Goal: Navigation & Orientation: Find specific page/section

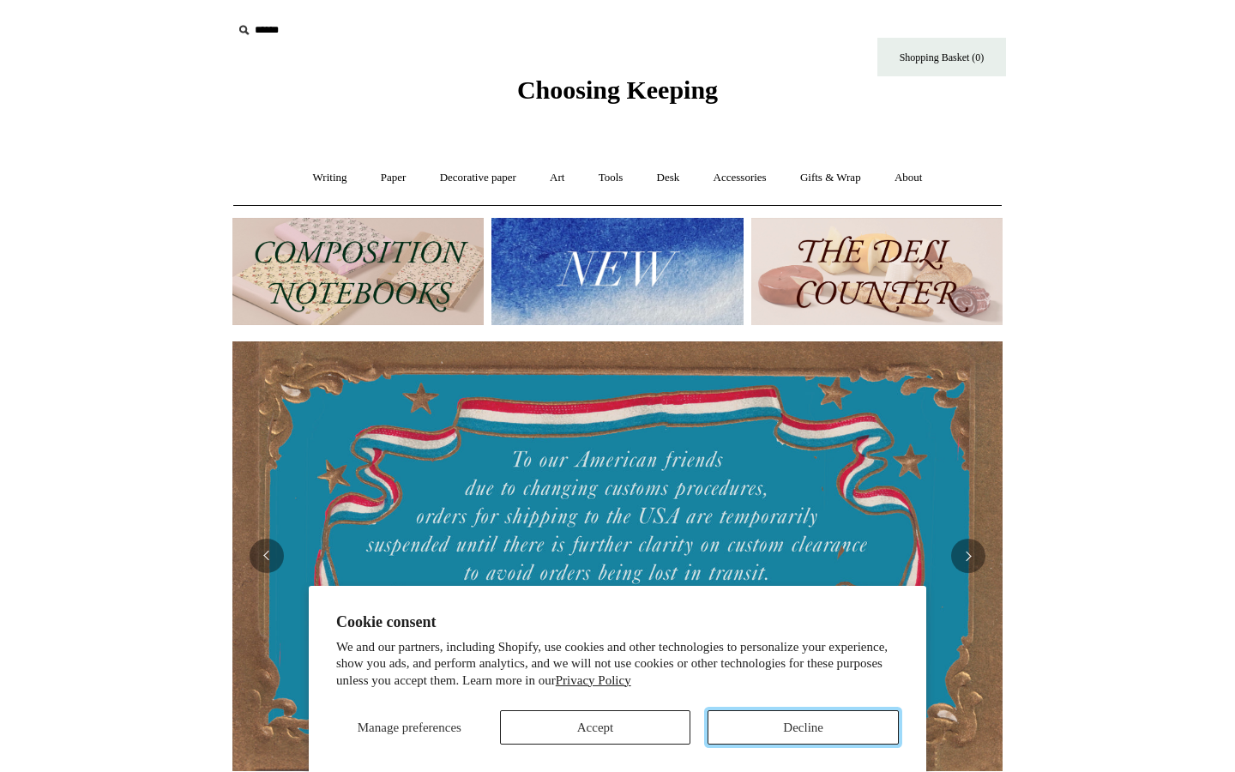
click at [766, 728] on button "Decline" at bounding box center [803, 727] width 191 height 34
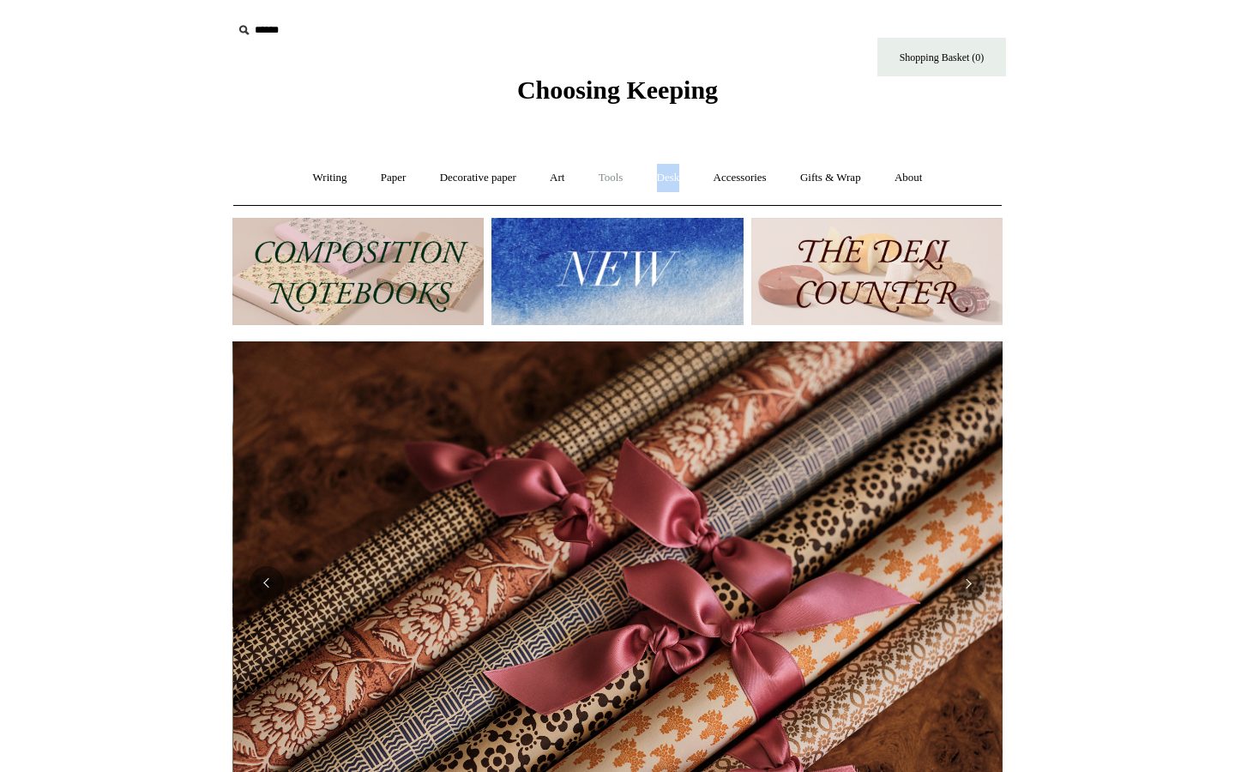
scroll to position [0, 1540]
click at [378, 174] on link "Paper +" at bounding box center [393, 177] width 57 height 45
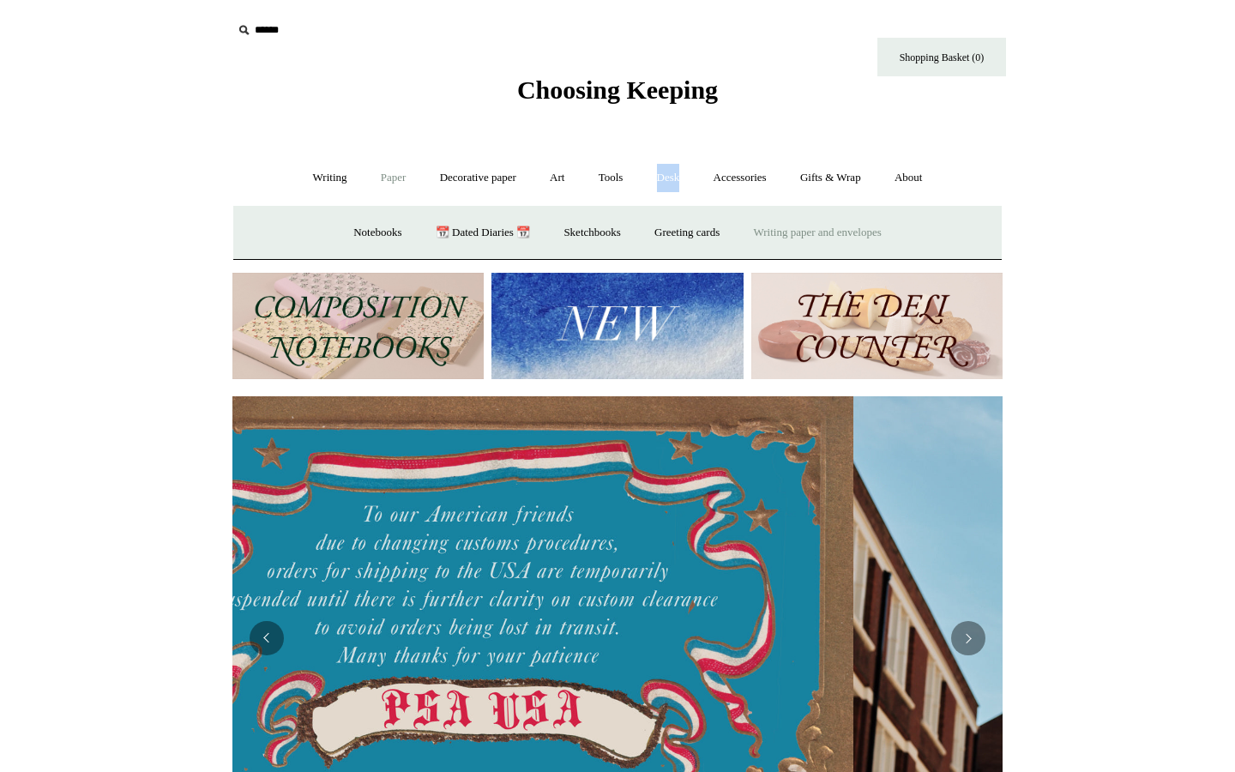
scroll to position [0, 0]
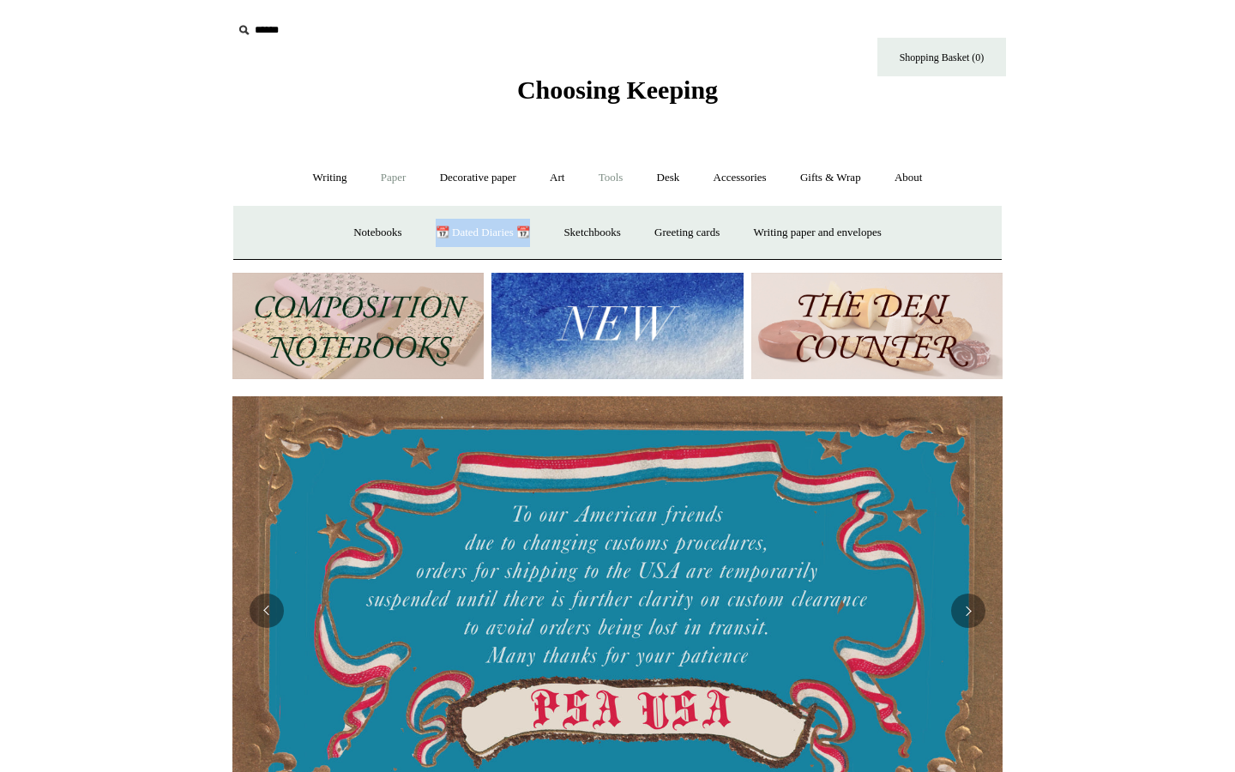
click at [603, 173] on link "Tools +" at bounding box center [611, 177] width 56 height 45
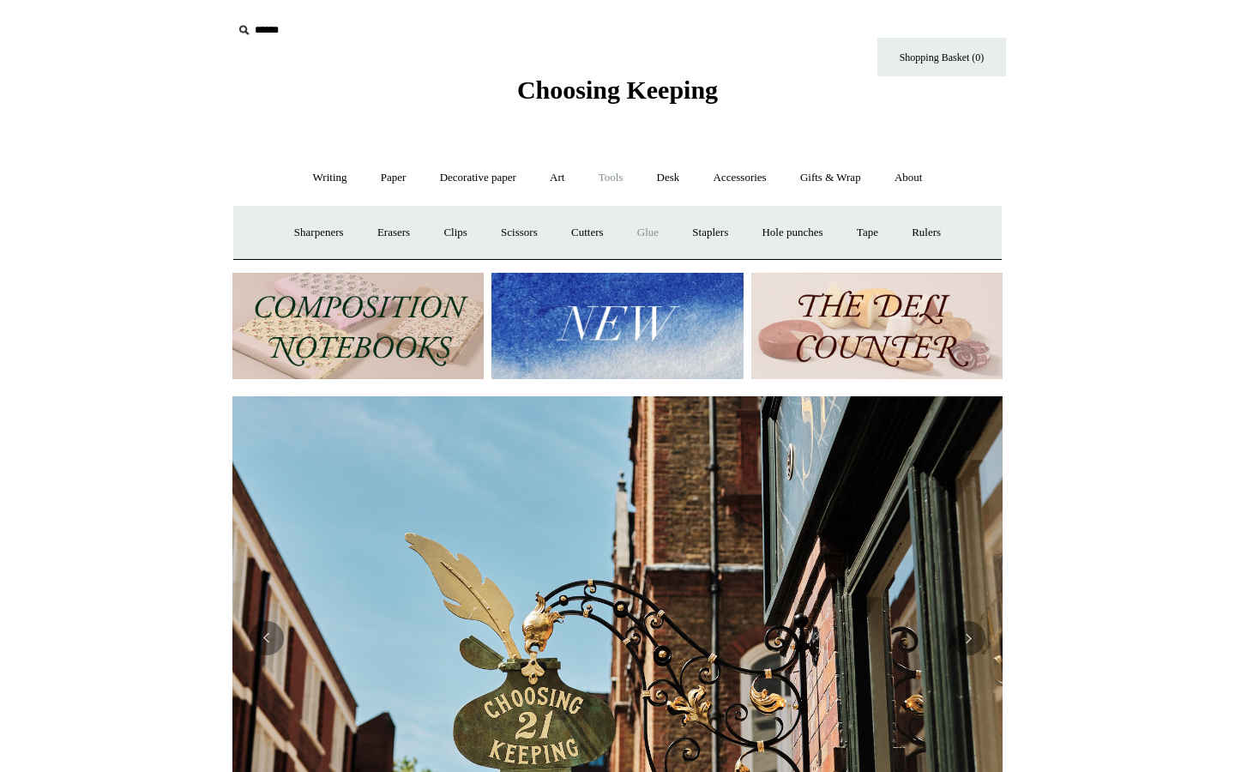
scroll to position [0, 770]
click at [679, 184] on link "Desk +" at bounding box center [669, 177] width 54 height 45
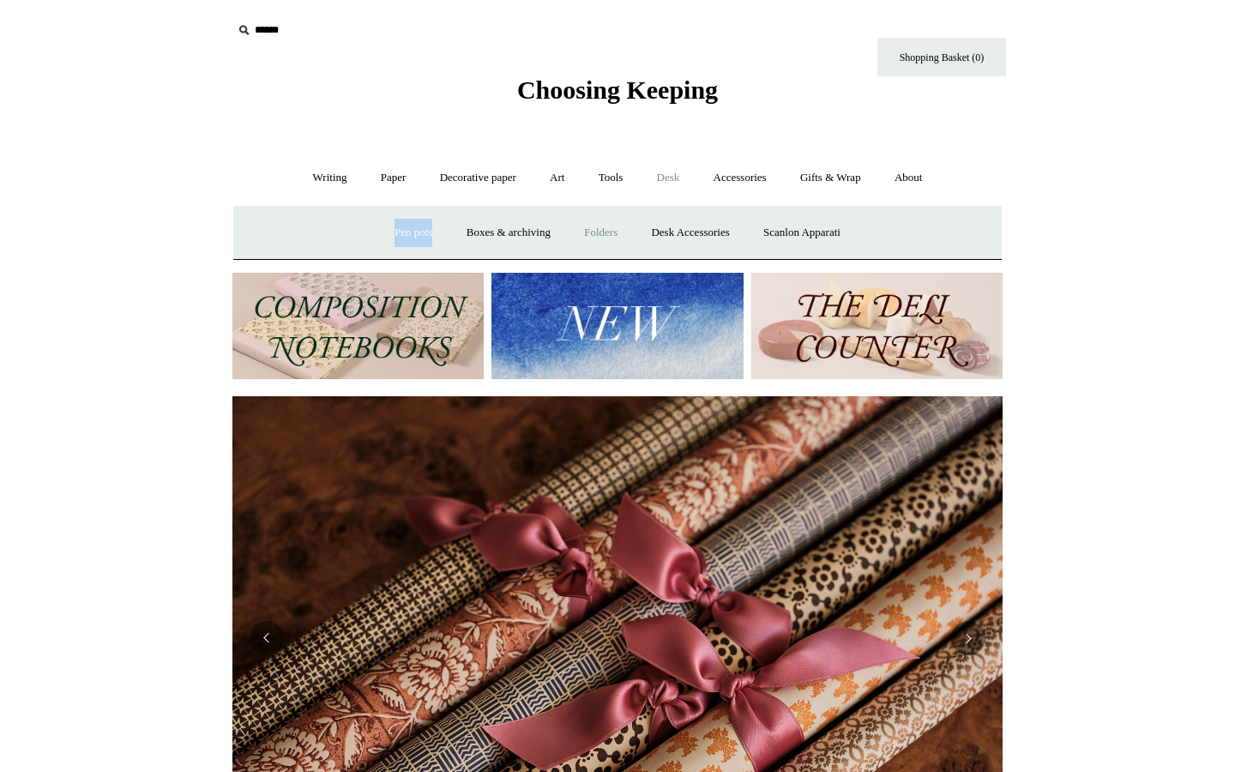
scroll to position [0, 1540]
click at [744, 180] on link "Accessories +" at bounding box center [740, 177] width 84 height 45
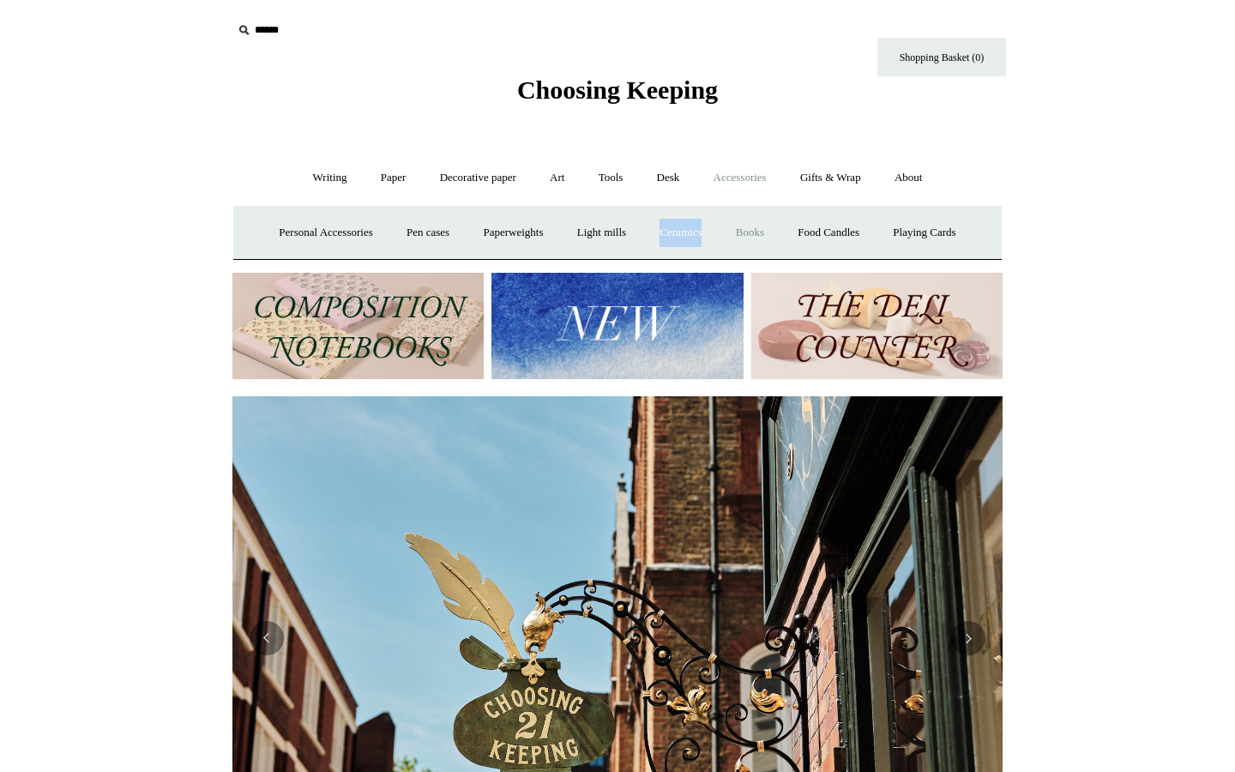
scroll to position [0, 770]
click at [377, 183] on link "Paper +" at bounding box center [393, 177] width 57 height 45
click at [454, 183] on link "Decorative paper +" at bounding box center [478, 177] width 107 height 45
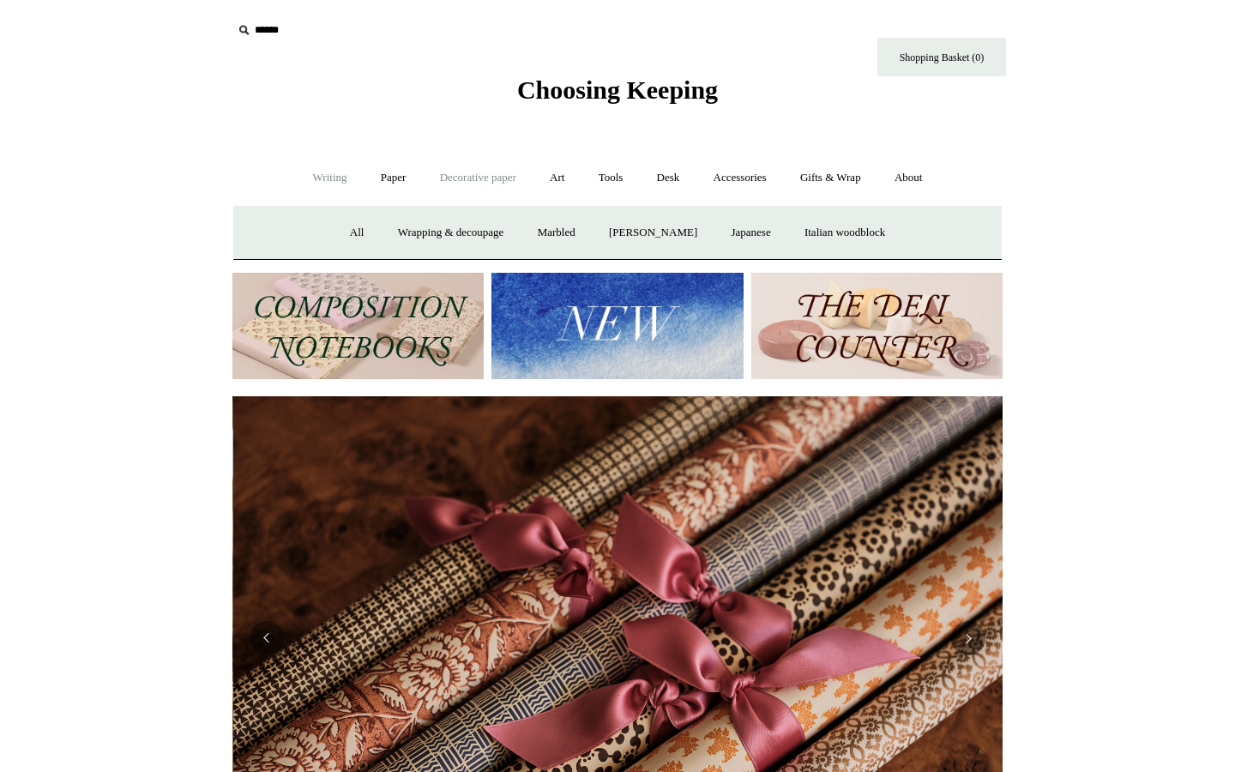
scroll to position [0, 1540]
click at [327, 180] on link "Writing +" at bounding box center [330, 177] width 65 height 45
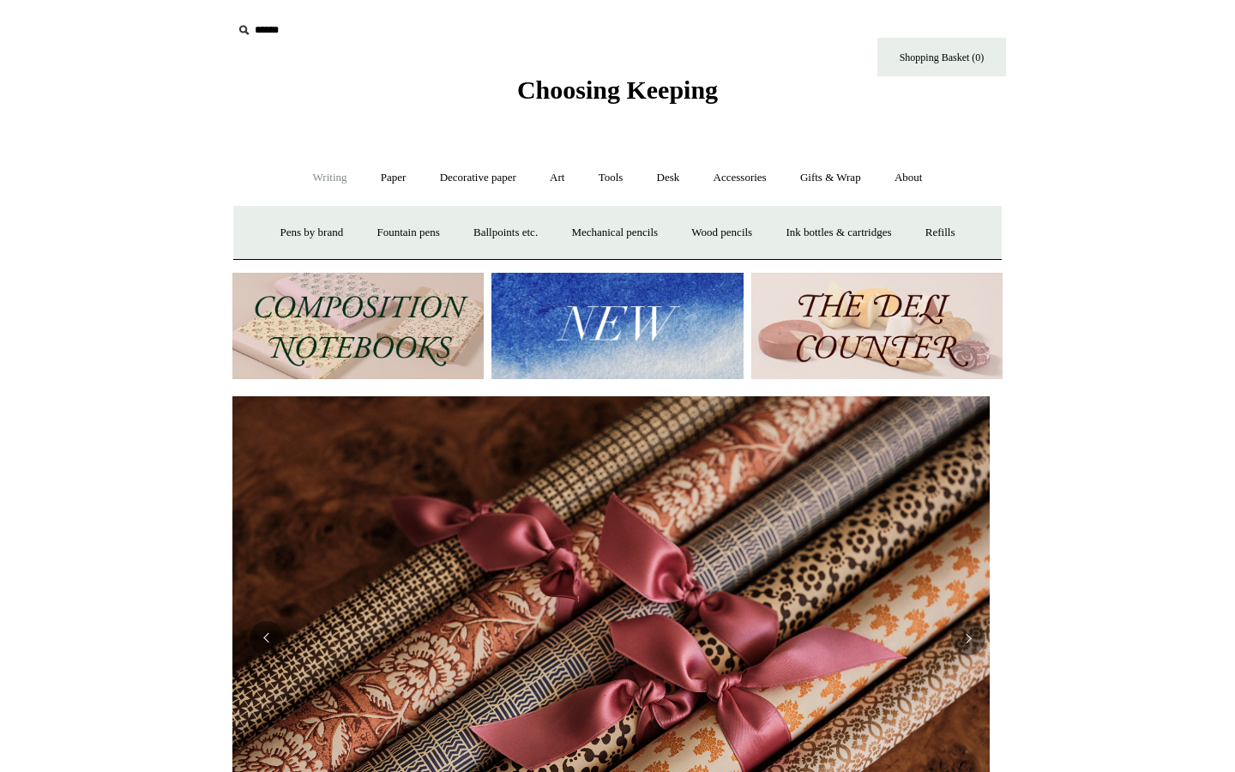
scroll to position [0, 1515]
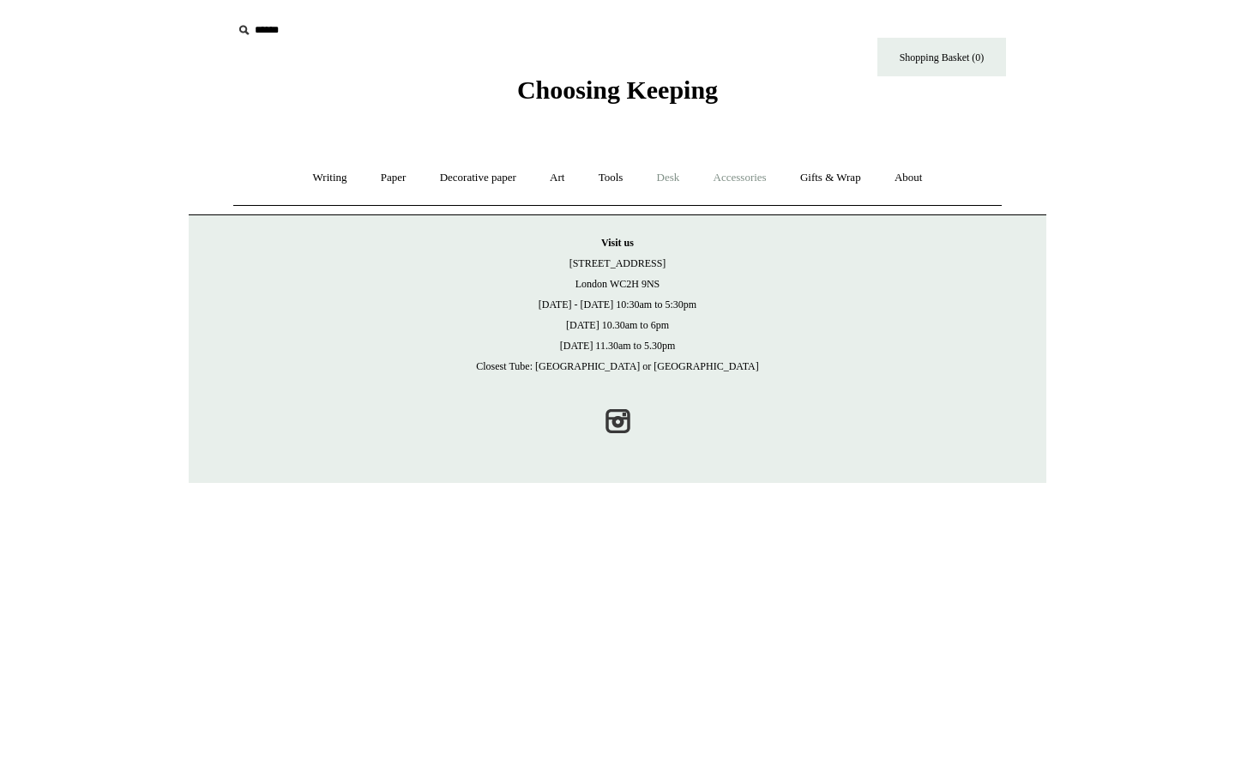
click at [758, 184] on link "Accessories +" at bounding box center [740, 177] width 84 height 45
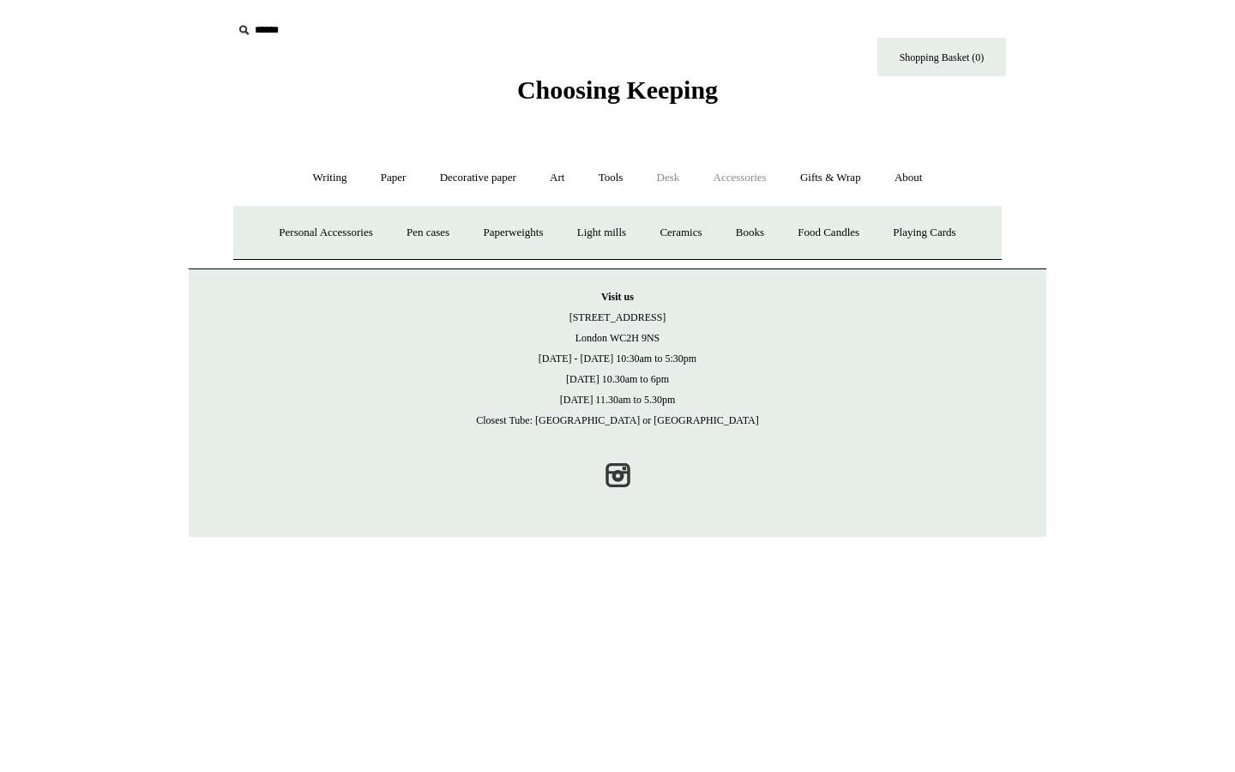
click at [582, 92] on span "Choosing Keeping" at bounding box center [617, 89] width 201 height 28
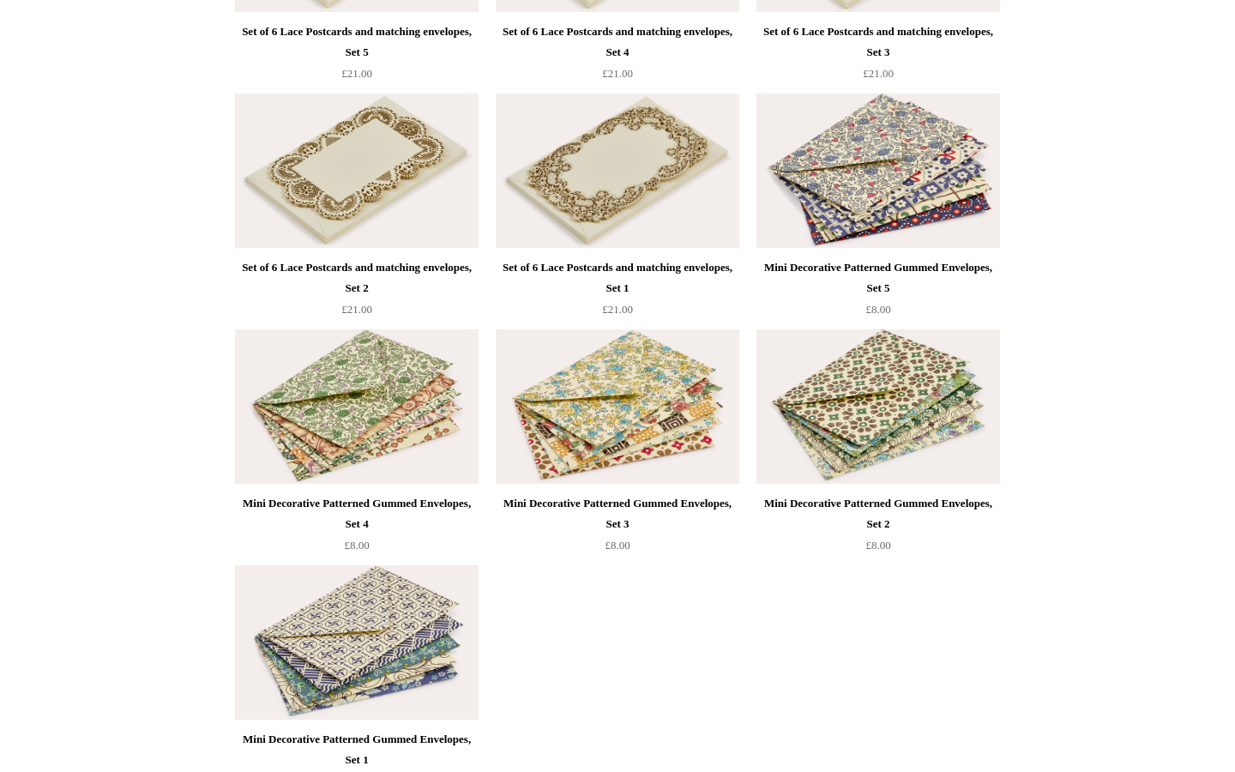
scroll to position [3502, 0]
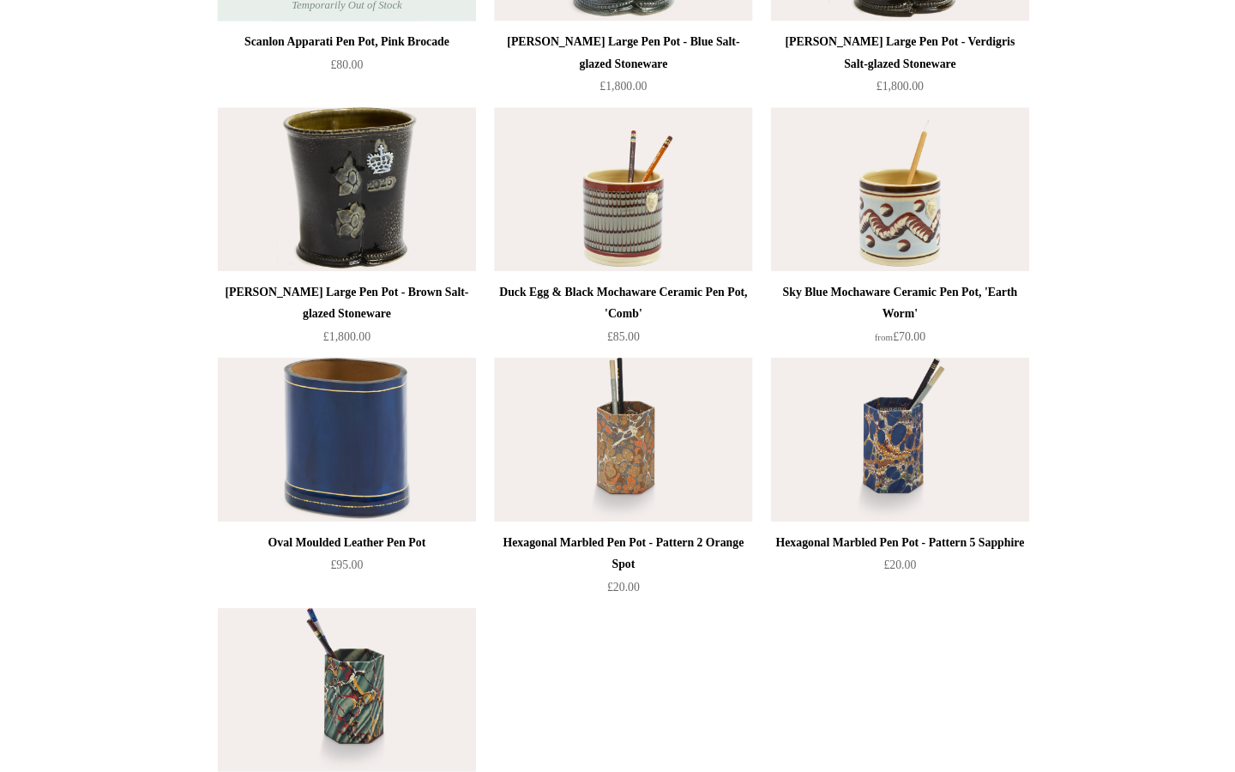
scroll to position [2535, 0]
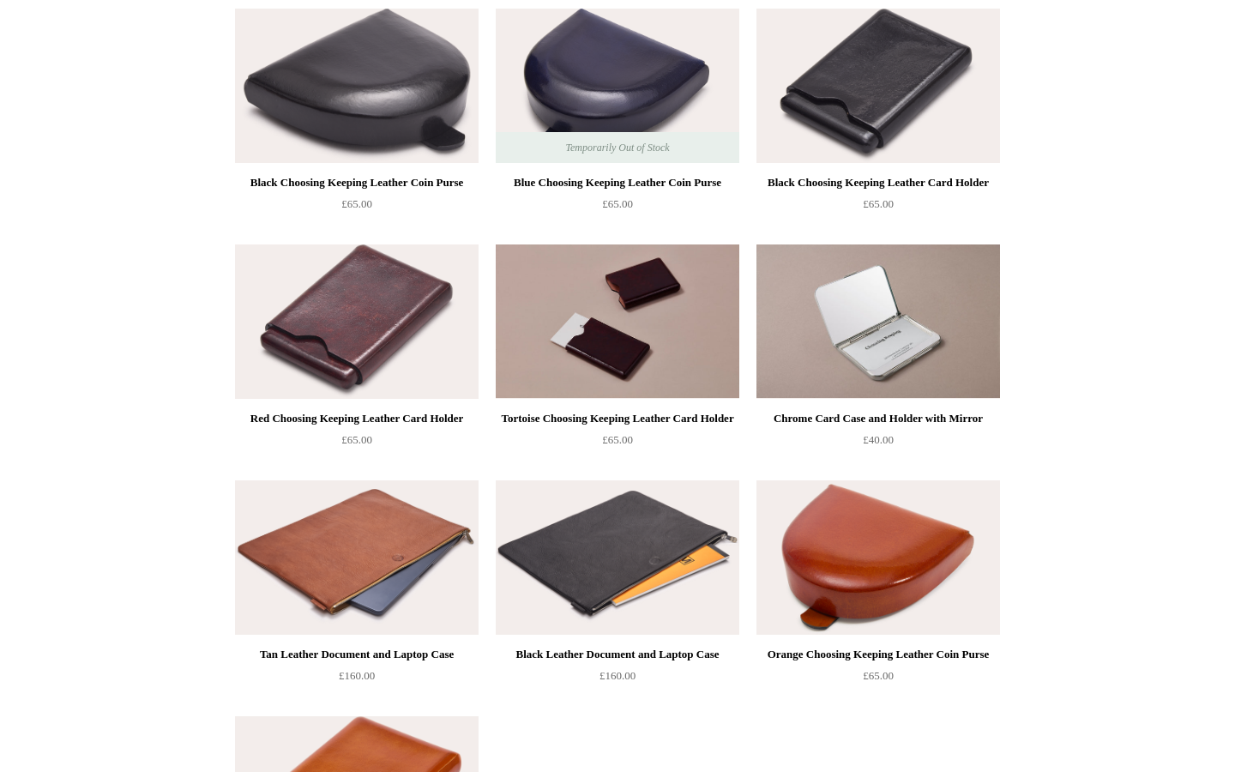
scroll to position [672, 0]
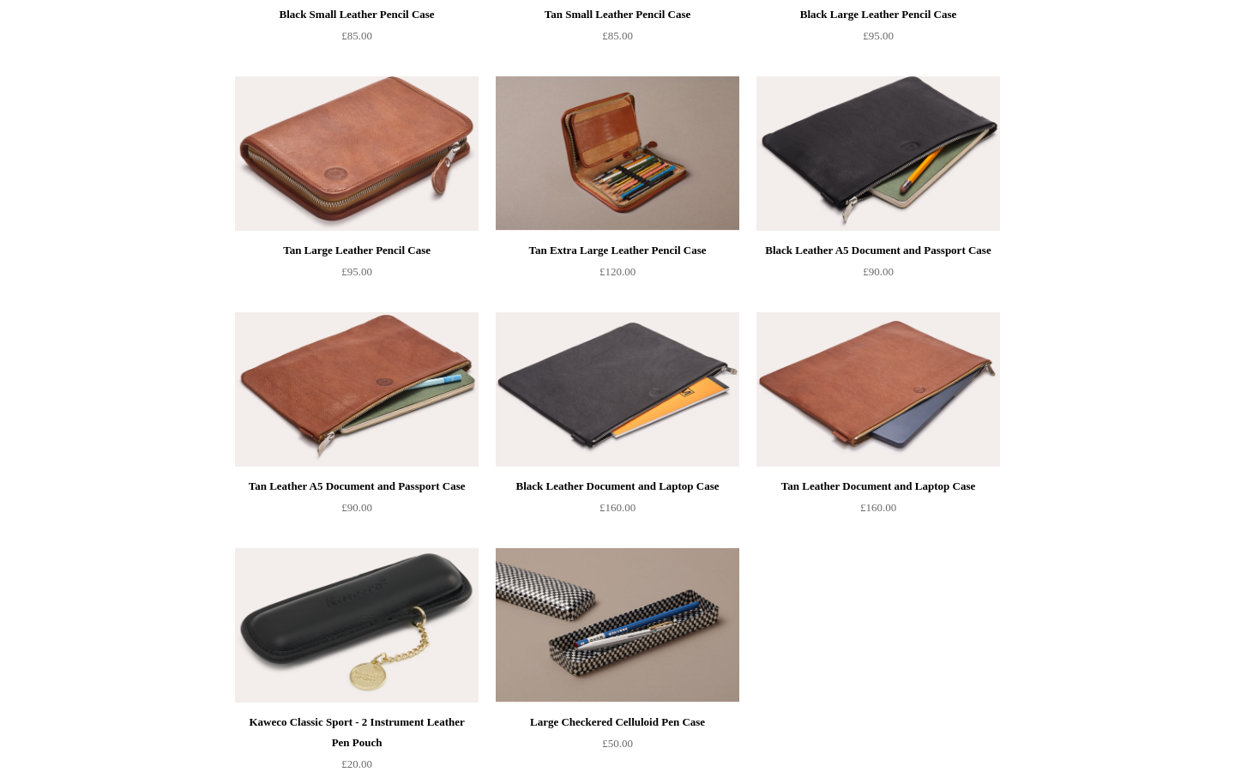
scroll to position [1851, 0]
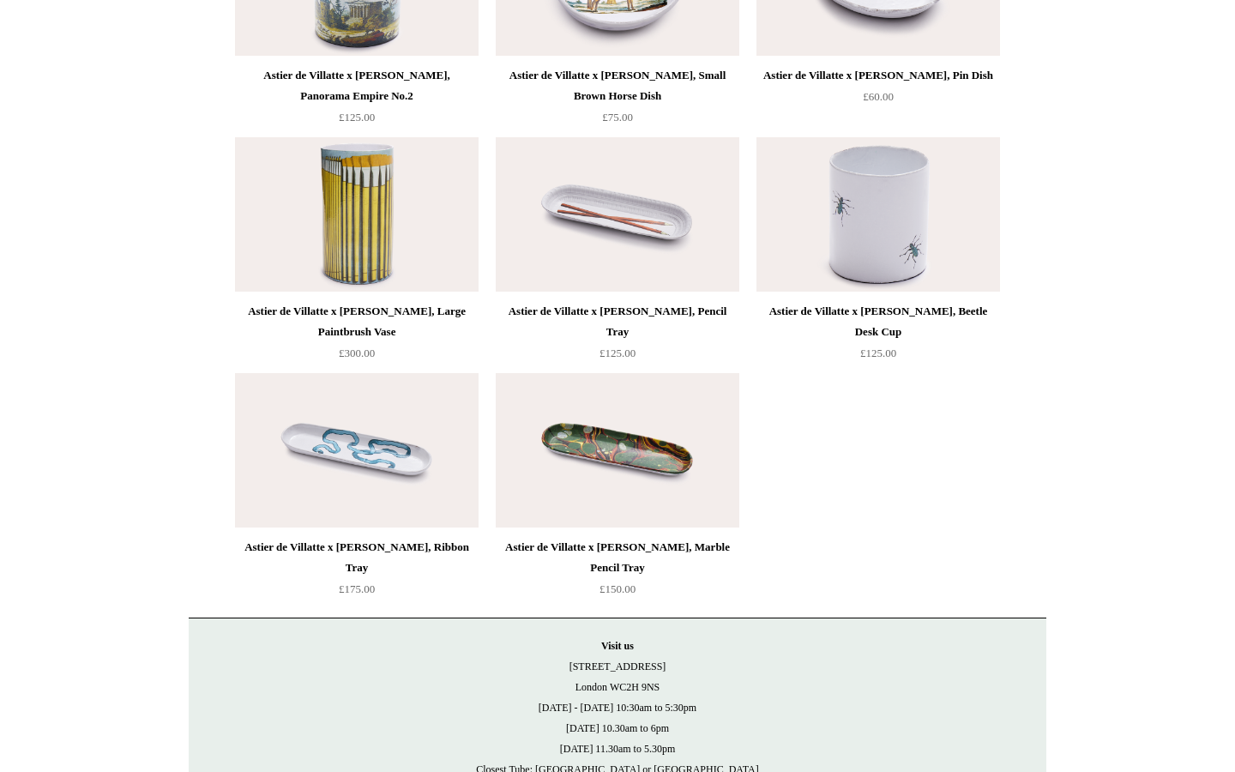
scroll to position [907, 0]
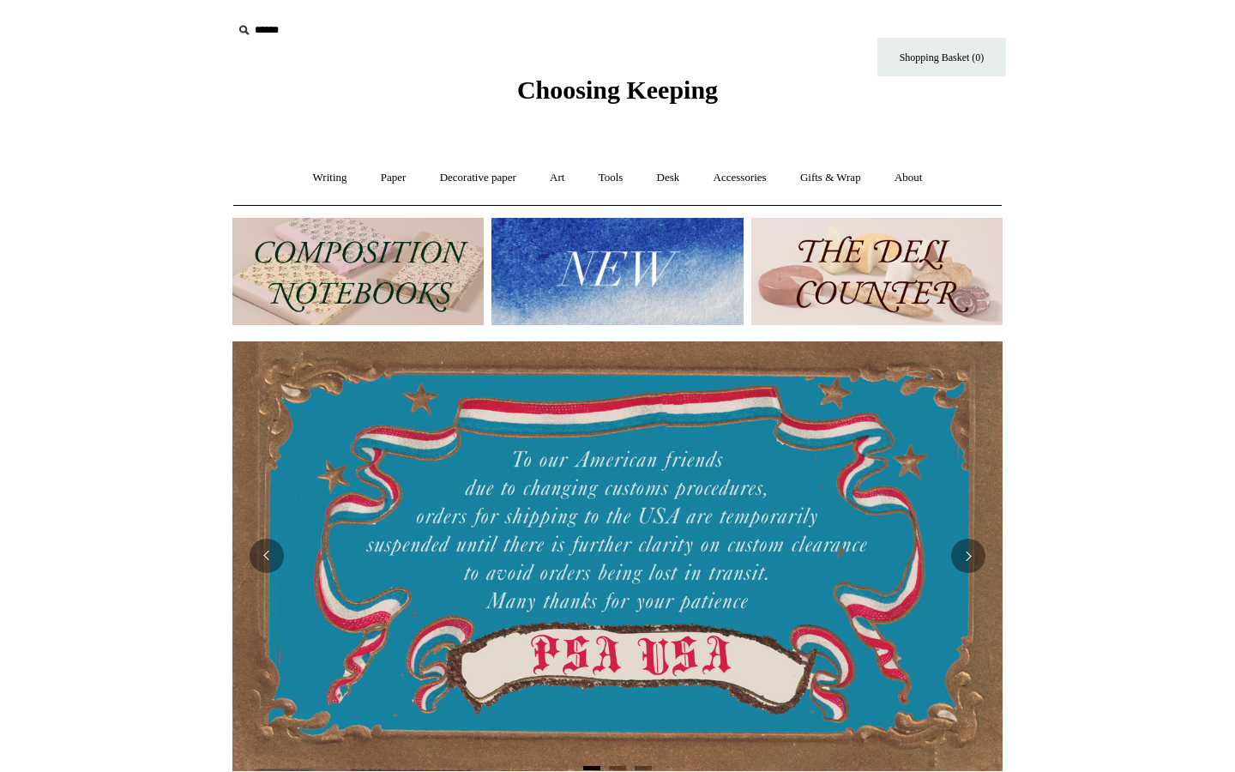
click at [610, 280] on img at bounding box center [616, 271] width 251 height 107
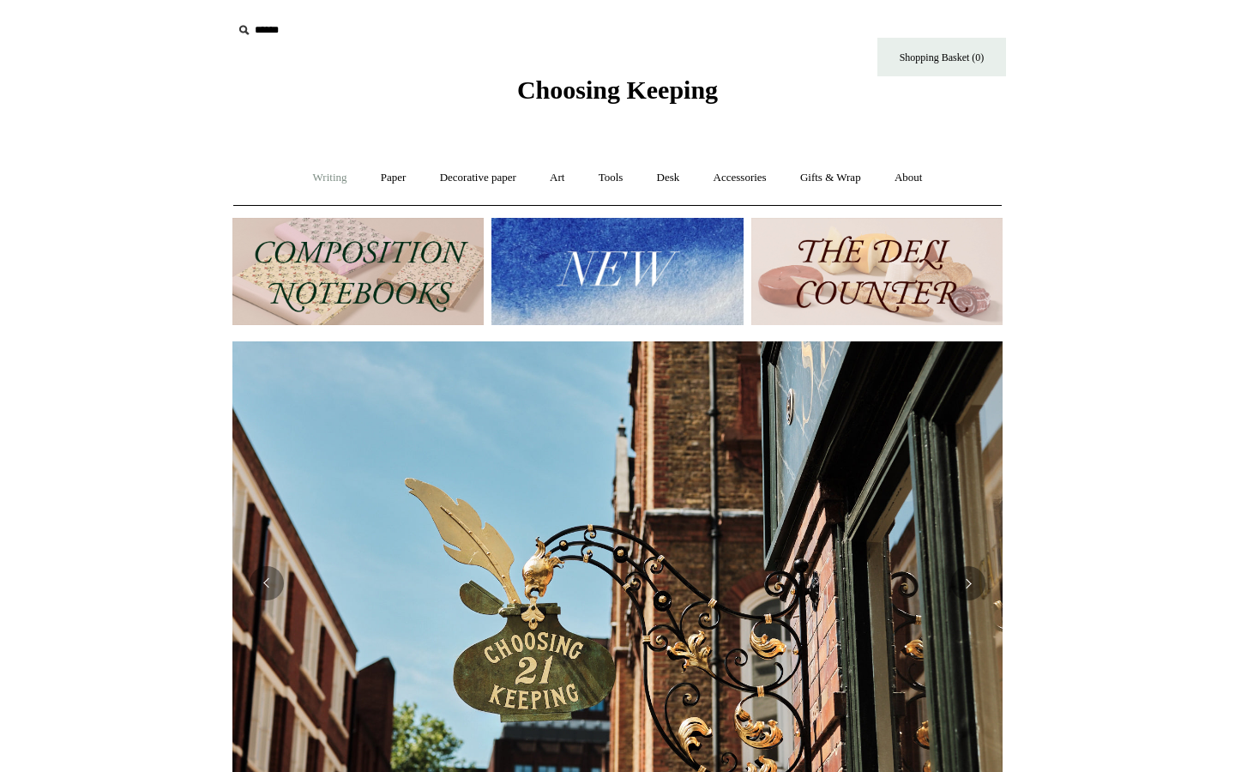
click at [321, 175] on link "Writing +" at bounding box center [330, 177] width 65 height 45
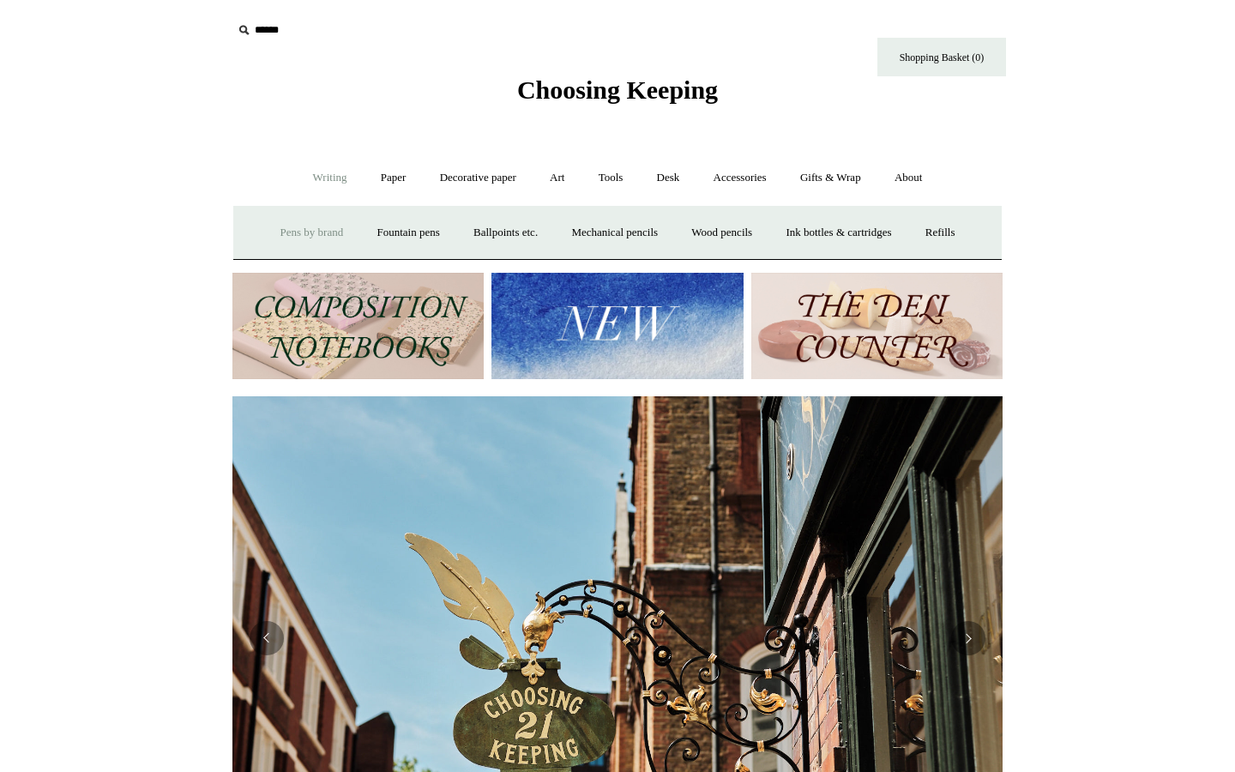
click at [308, 236] on link "Pens by brand +" at bounding box center [312, 232] width 94 height 45
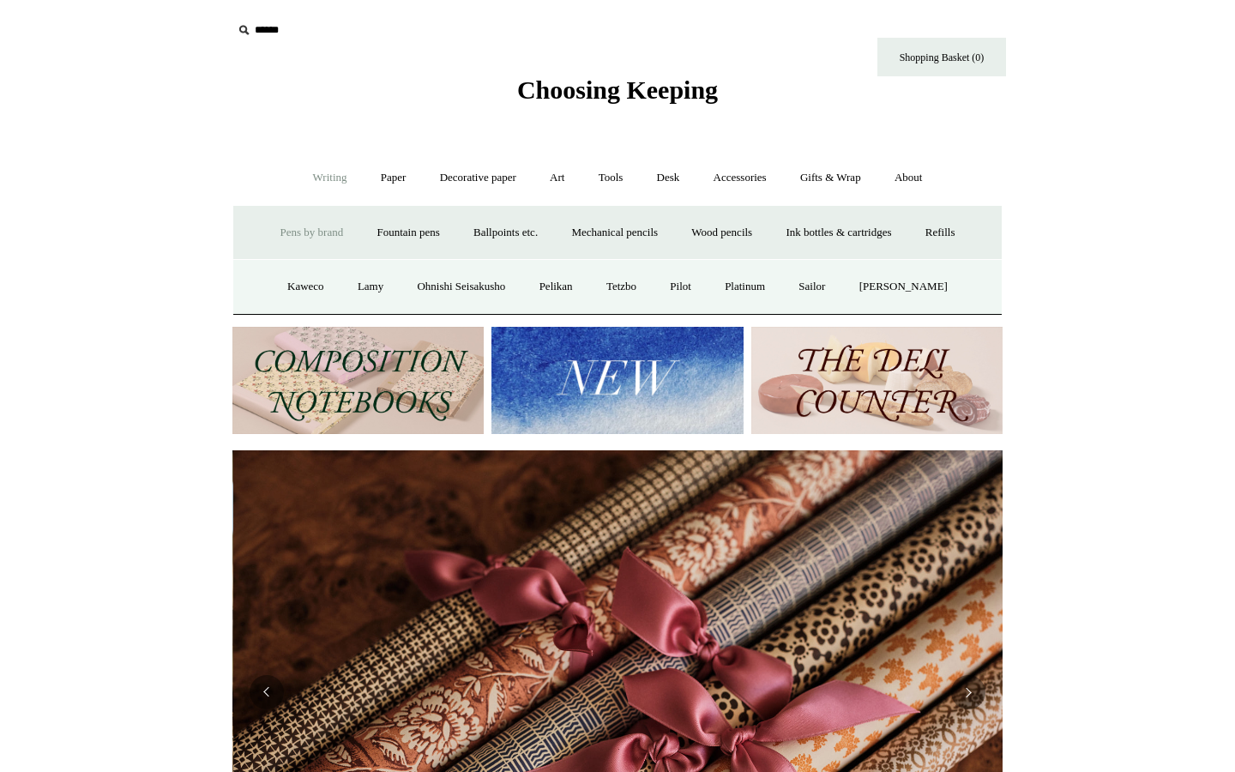
scroll to position [0, 1540]
click at [378, 177] on link "Paper +" at bounding box center [393, 177] width 57 height 45
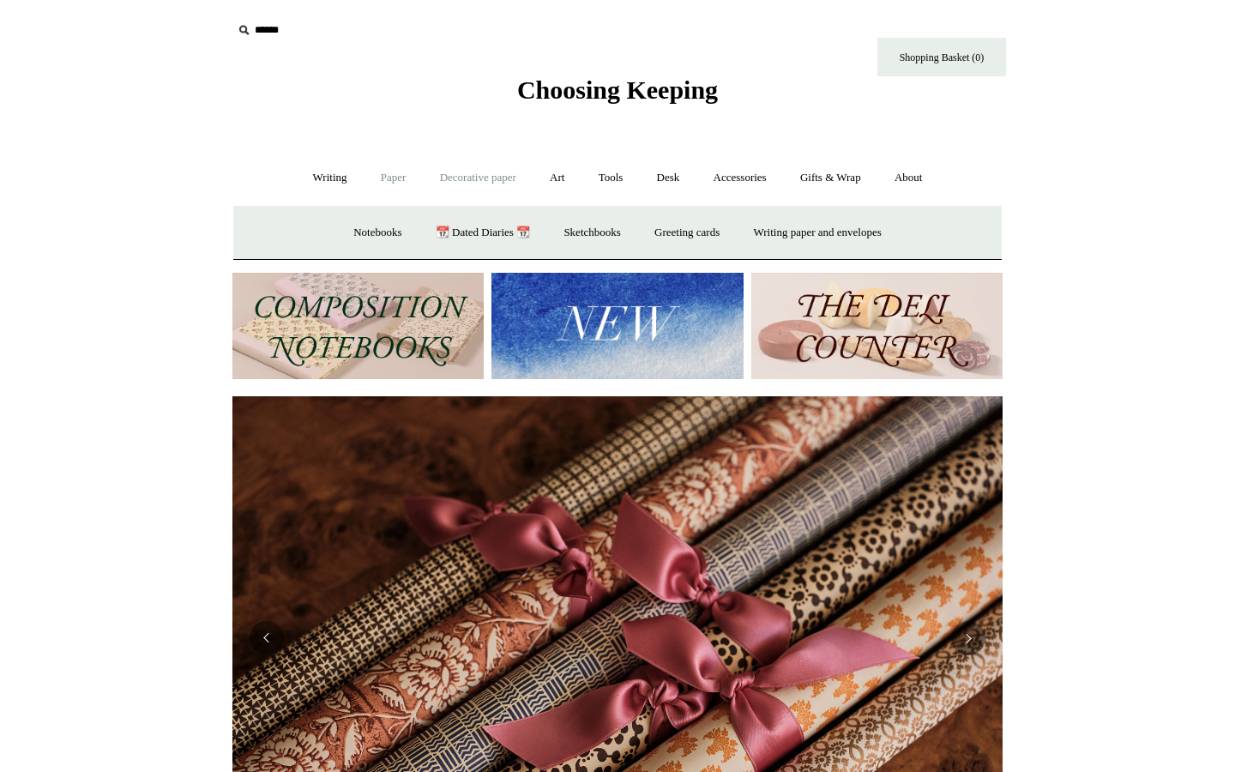
click at [454, 179] on link "Decorative paper +" at bounding box center [478, 177] width 107 height 45
click at [393, 173] on link "Paper +" at bounding box center [393, 177] width 57 height 45
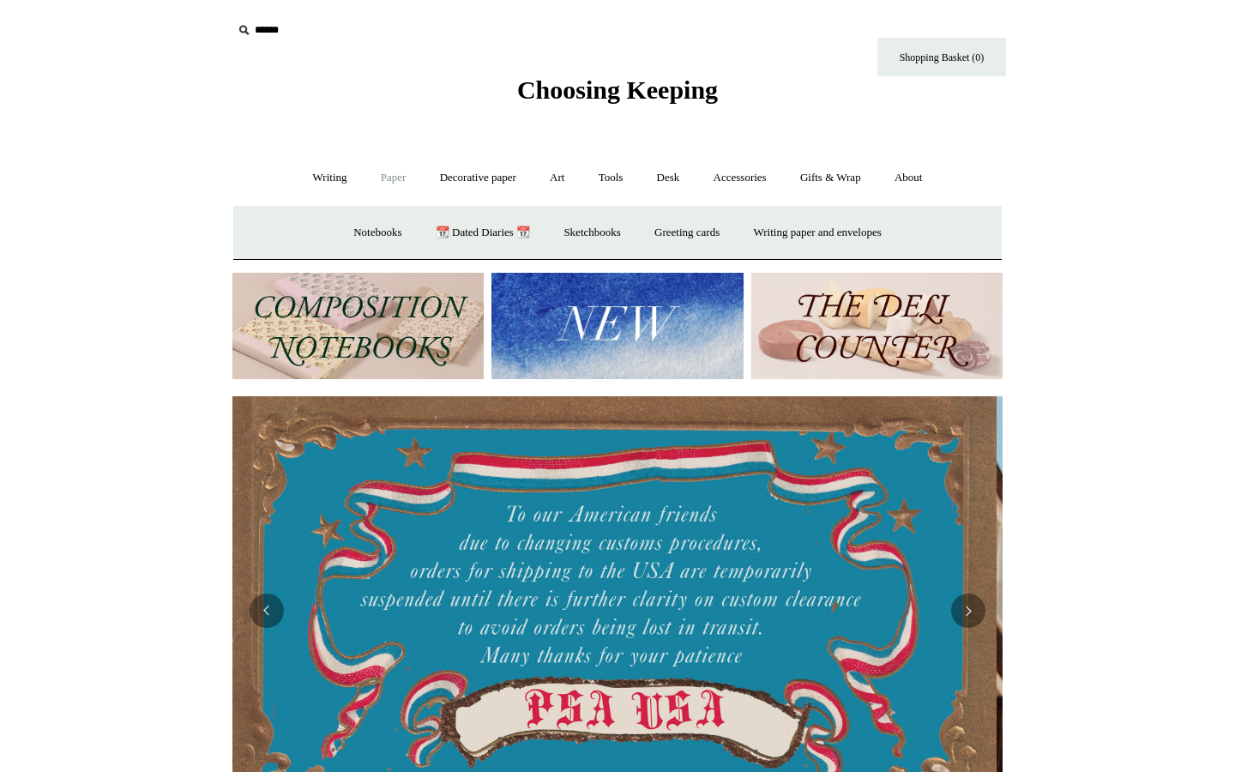
scroll to position [0, 0]
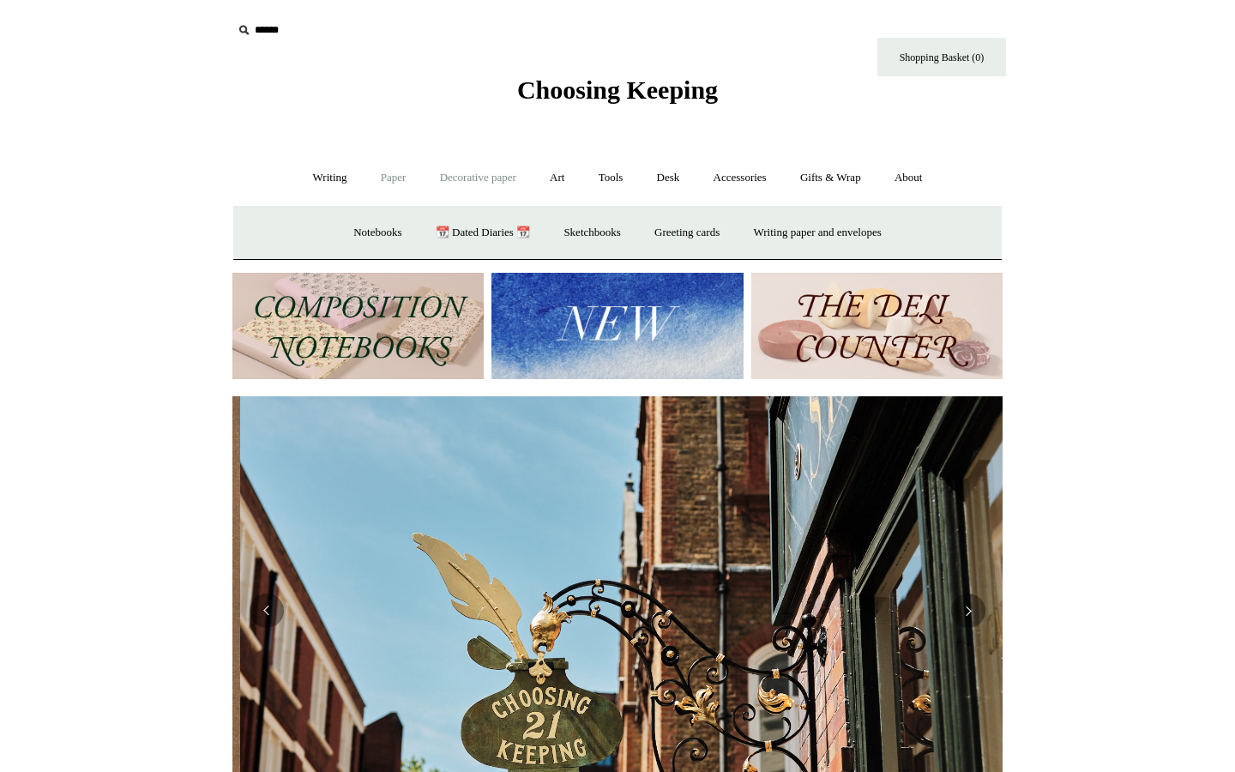
click at [486, 183] on link "Decorative paper +" at bounding box center [478, 177] width 107 height 45
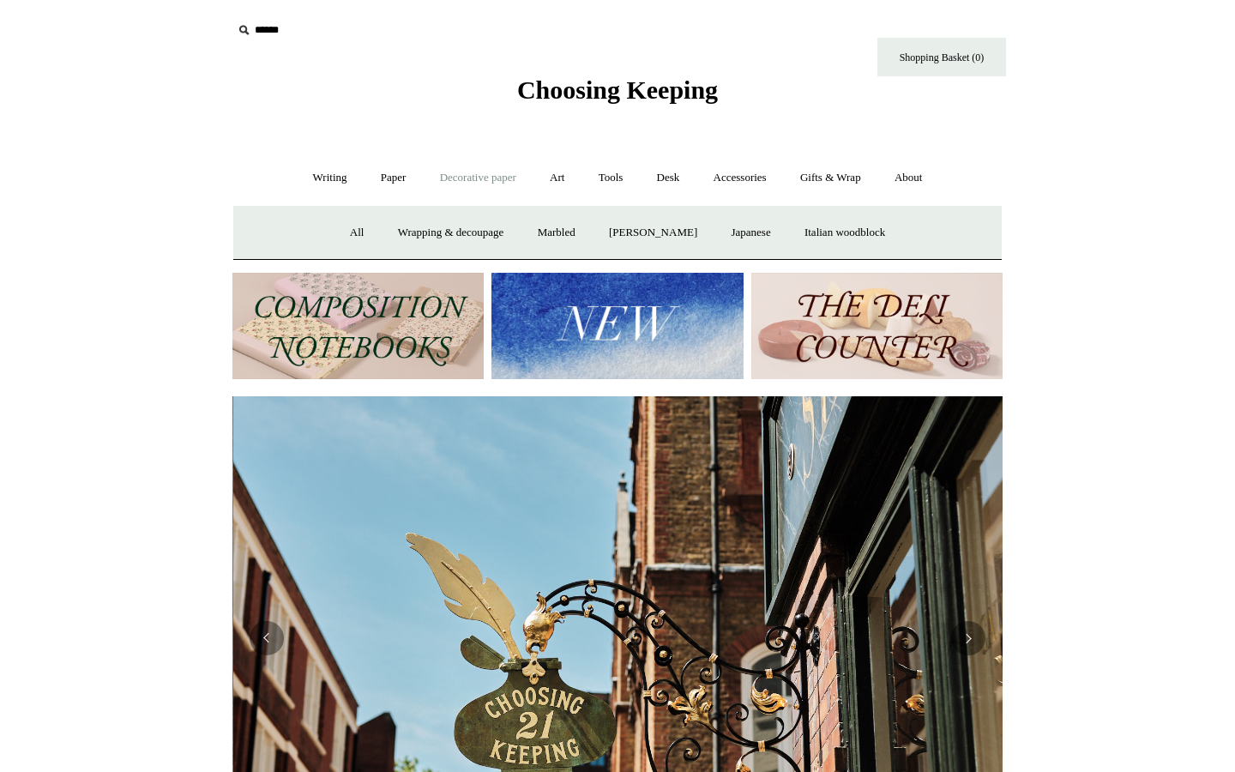
scroll to position [0, 770]
click at [563, 183] on link "Art +" at bounding box center [556, 177] width 45 height 45
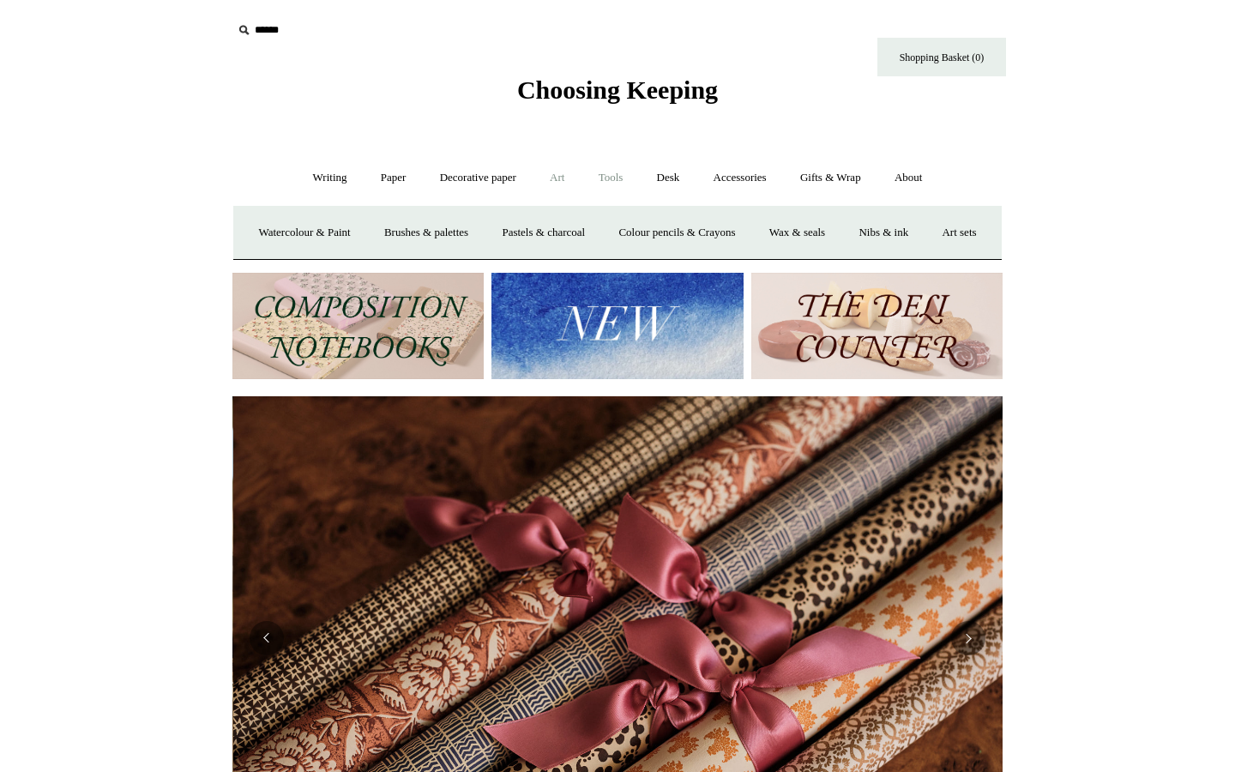
click at [628, 179] on link "Tools +" at bounding box center [611, 177] width 56 height 45
click at [675, 175] on link "Desk +" at bounding box center [669, 177] width 54 height 45
click at [743, 174] on link "Accessories +" at bounding box center [740, 177] width 84 height 45
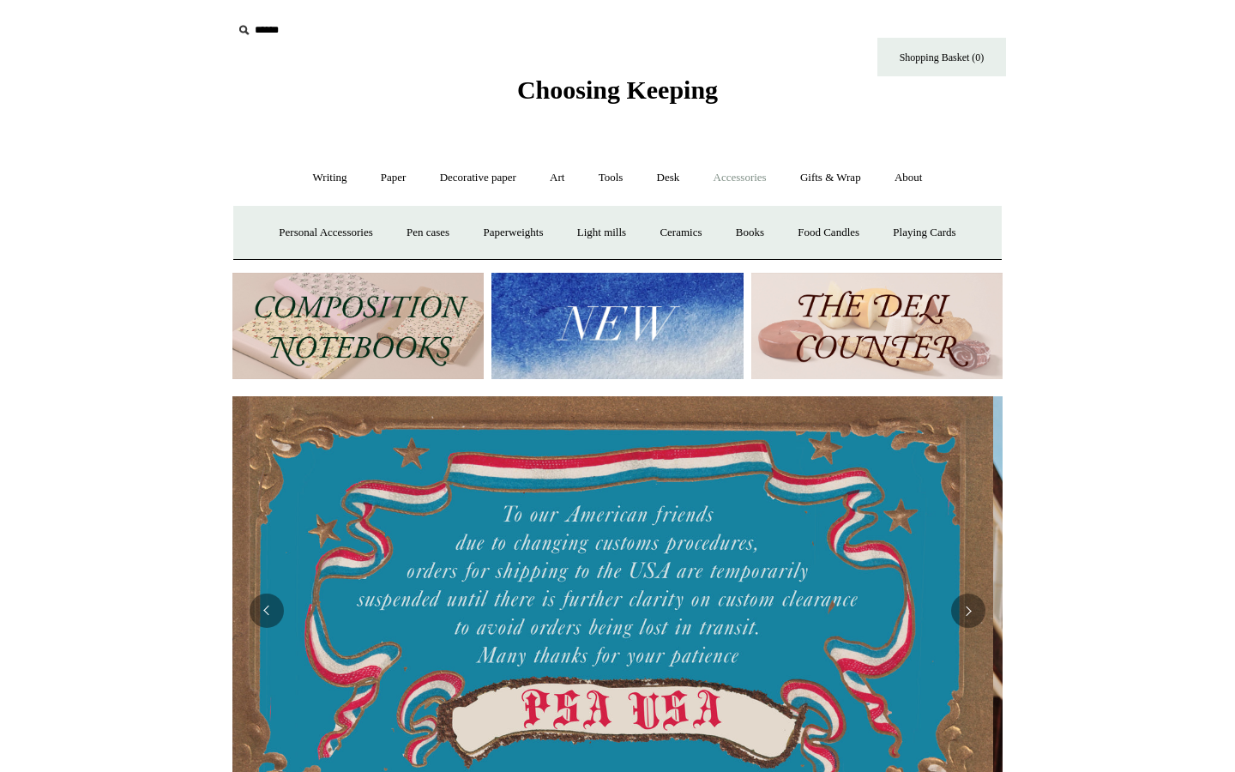
scroll to position [0, 0]
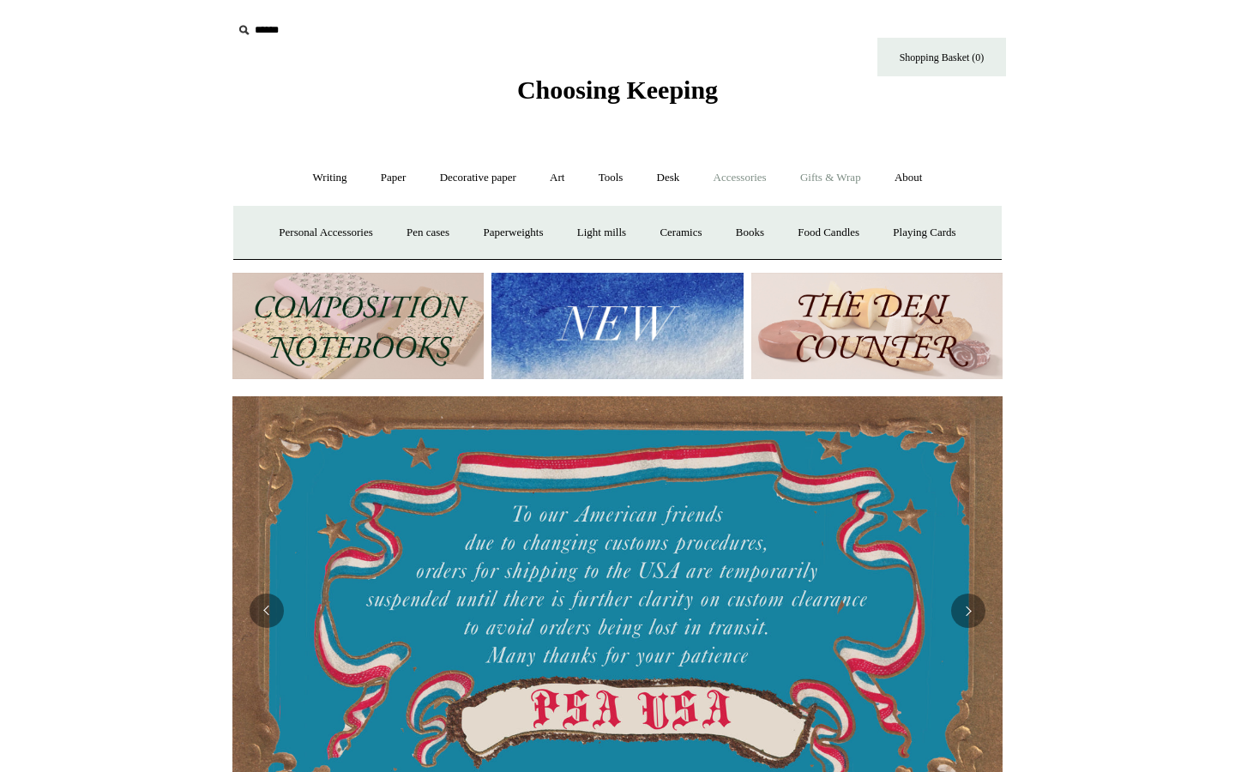
click at [831, 171] on link "Gifts & Wrap +" at bounding box center [831, 177] width 92 height 45
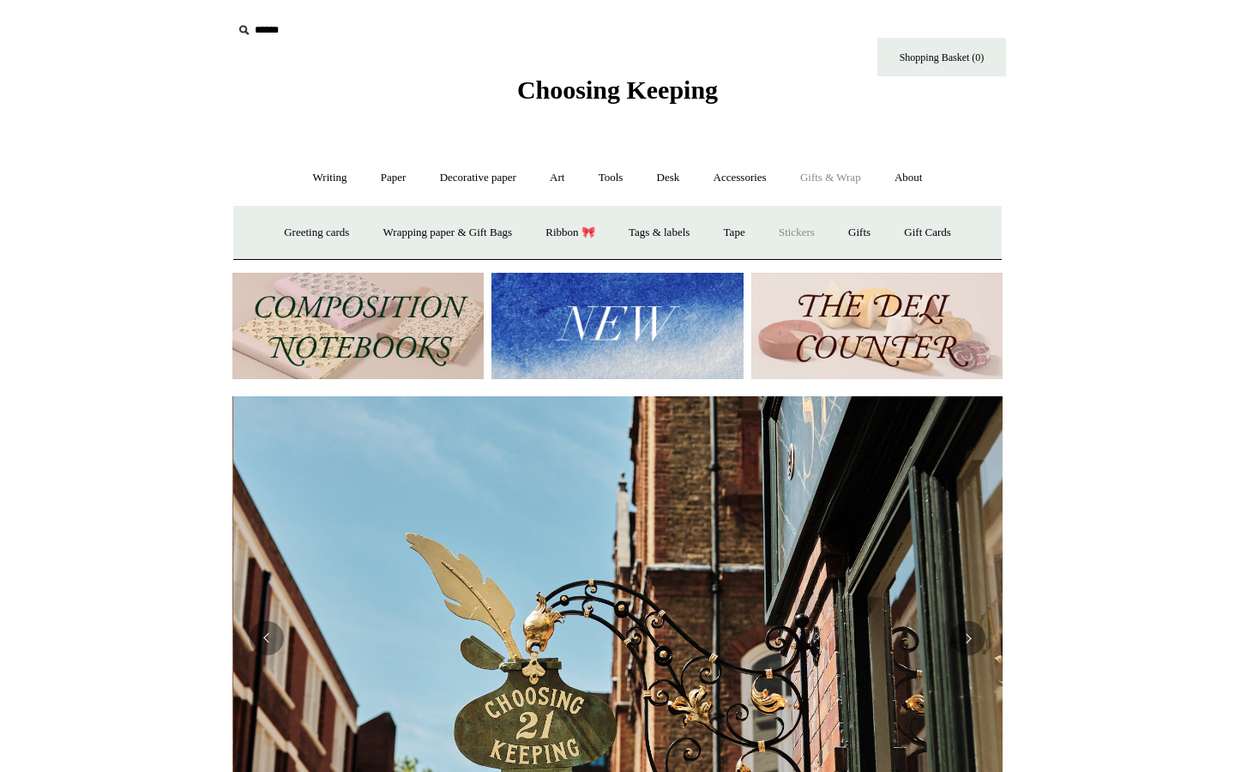
scroll to position [0, 770]
click at [800, 232] on link "Stickers" at bounding box center [796, 232] width 67 height 45
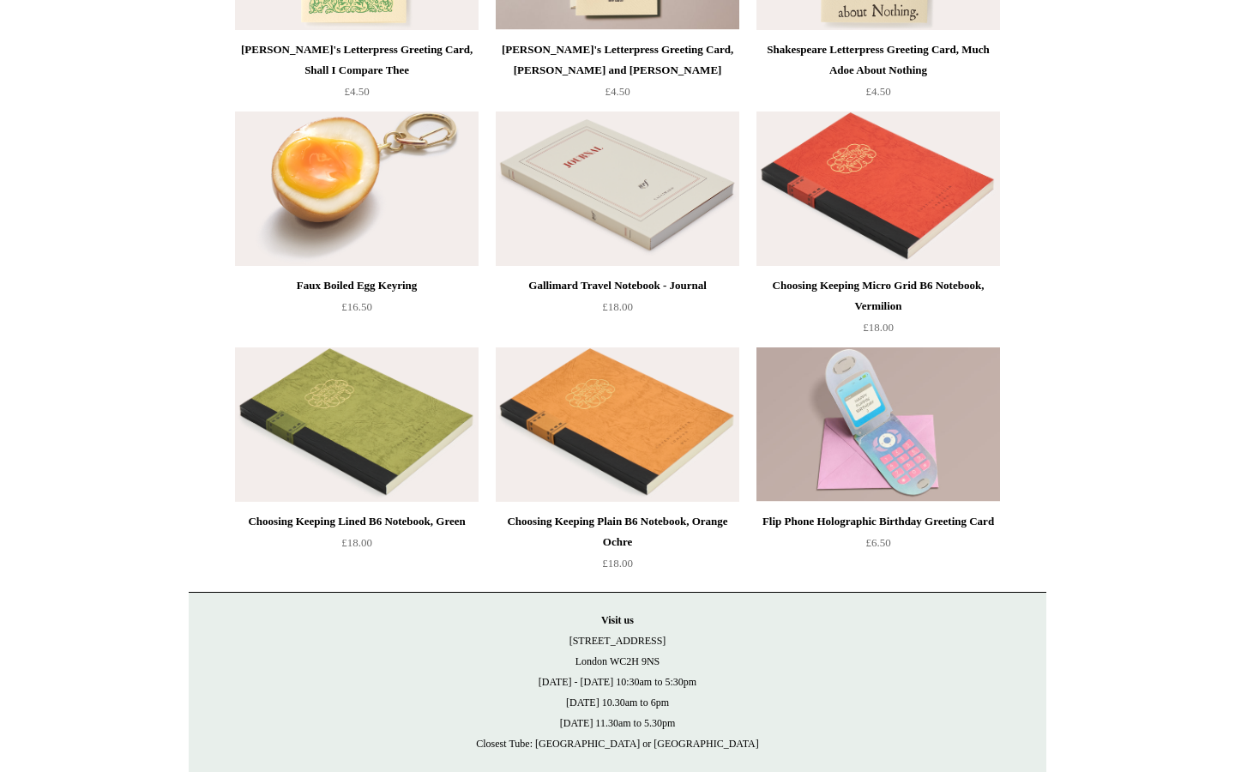
scroll to position [3738, 0]
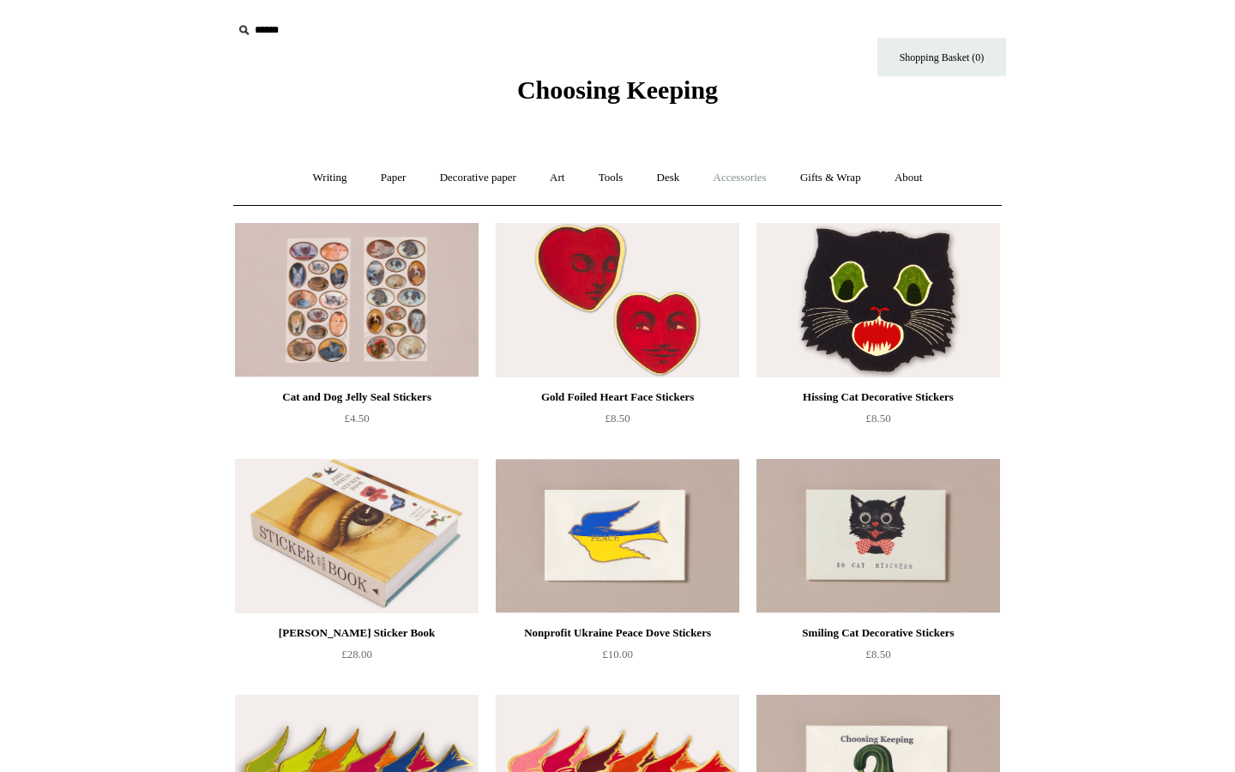
click at [748, 183] on link "Accessories +" at bounding box center [740, 177] width 84 height 45
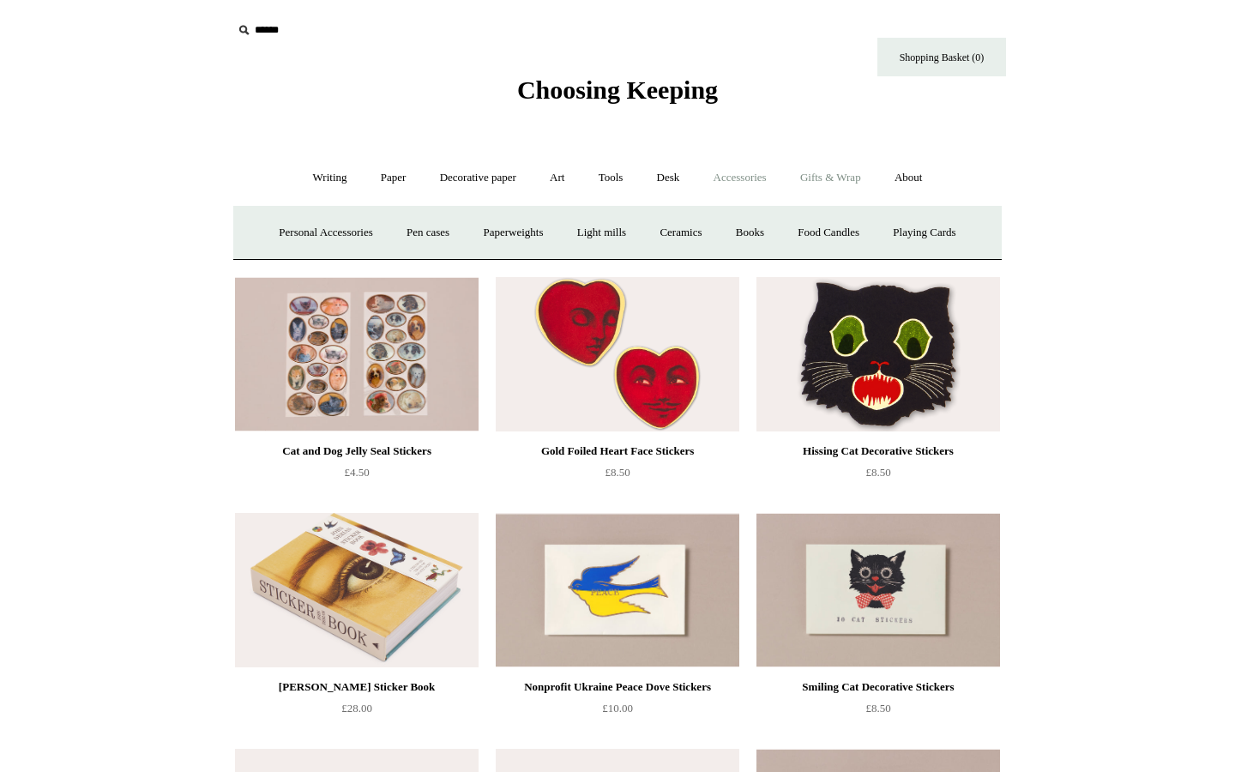
click at [862, 172] on link "Gifts & Wrap +" at bounding box center [831, 177] width 92 height 45
click at [568, 235] on link "Ribbon 🎀" at bounding box center [570, 232] width 81 height 45
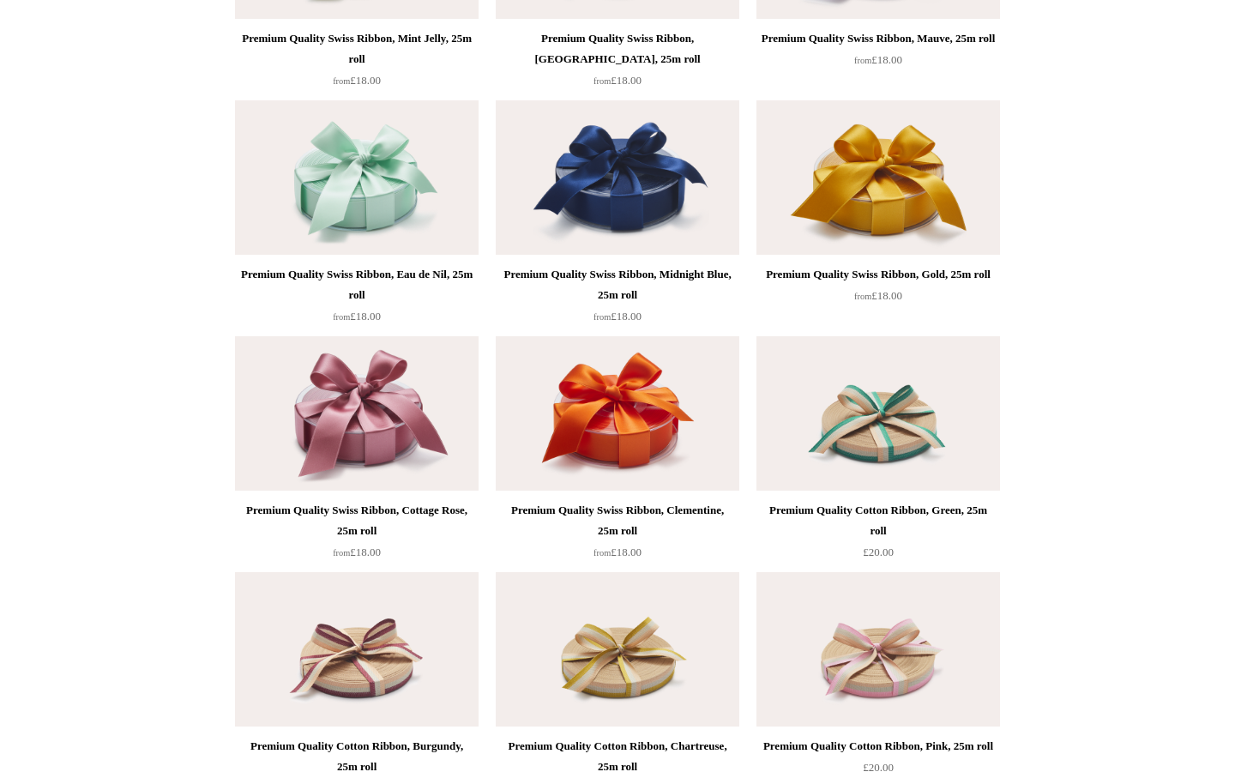
scroll to position [3030, 0]
